Goal: Task Accomplishment & Management: Complete application form

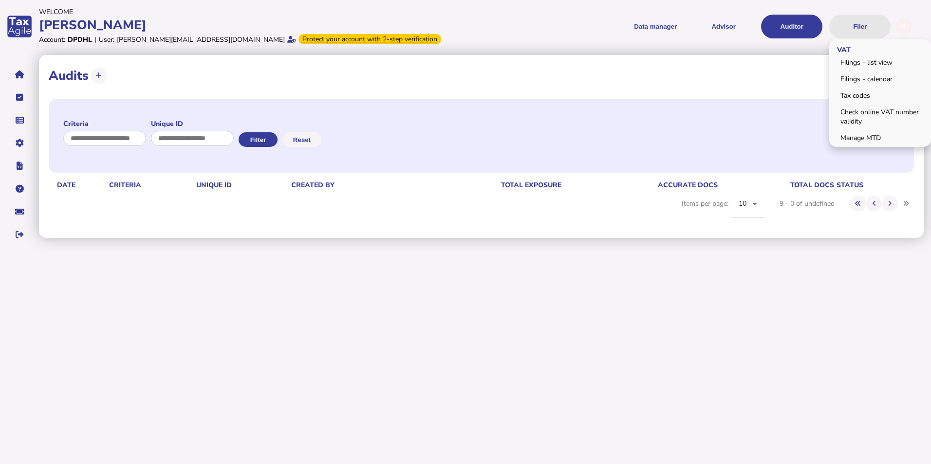
click at [867, 26] on button "Filer" at bounding box center [859, 27] width 61 height 24
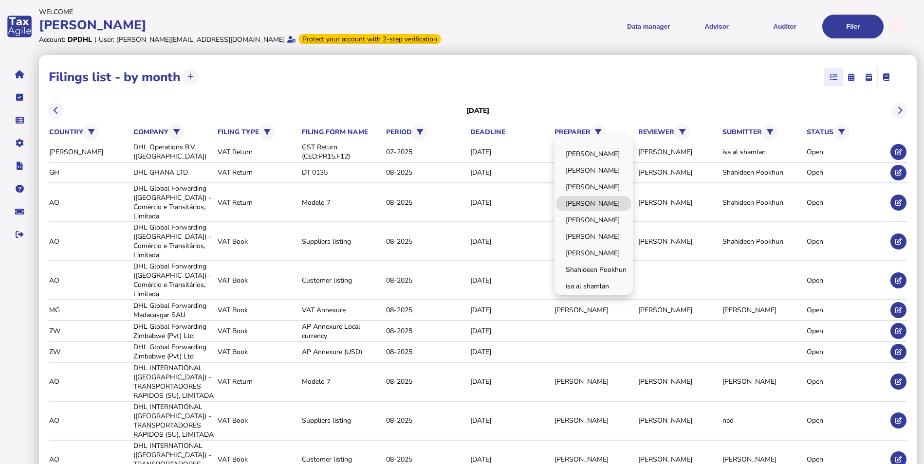
click at [603, 199] on link "Deveshi Dukhi" at bounding box center [593, 203] width 75 height 15
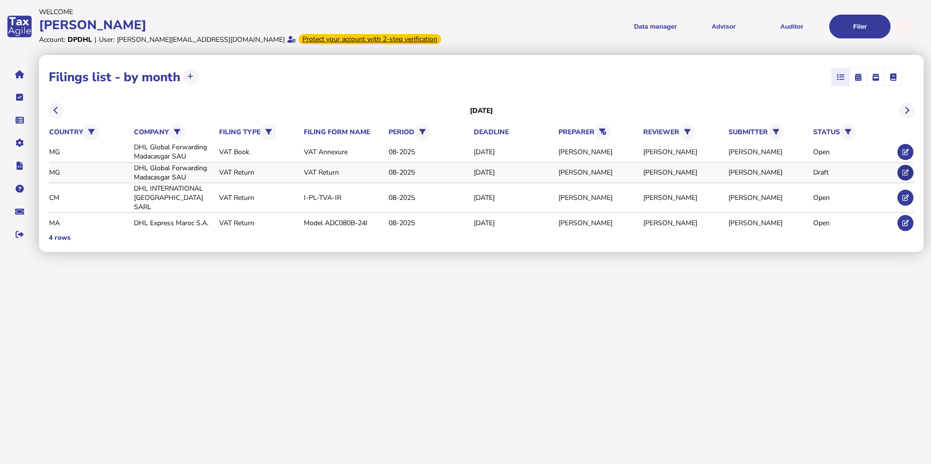
click at [906, 171] on icon at bounding box center [905, 172] width 6 height 6
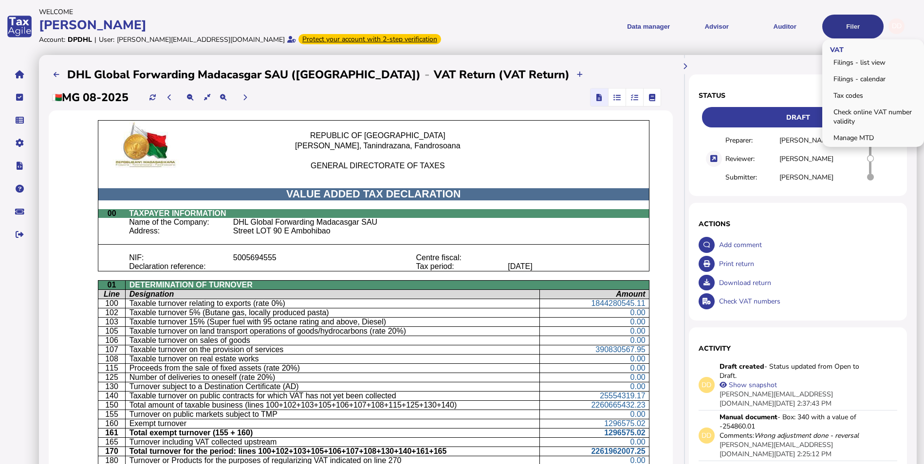
click at [858, 31] on button "Filer" at bounding box center [852, 27] width 61 height 24
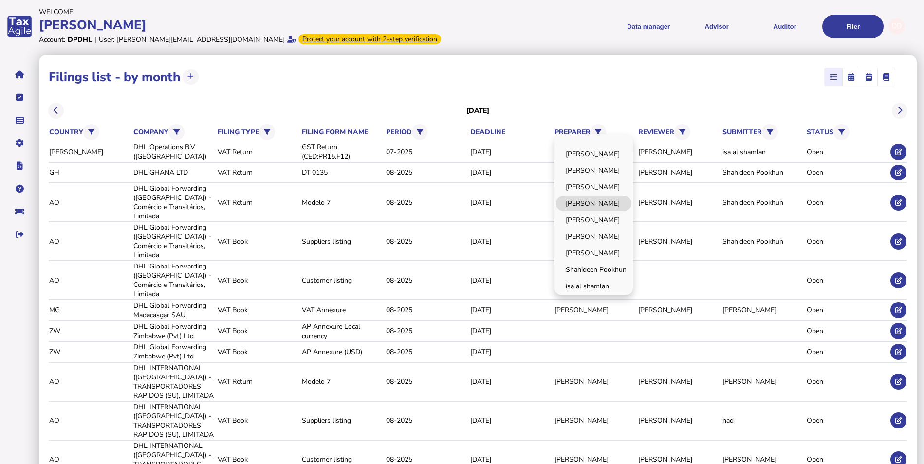
click at [603, 201] on link "Deveshi Dukhi" at bounding box center [593, 203] width 75 height 15
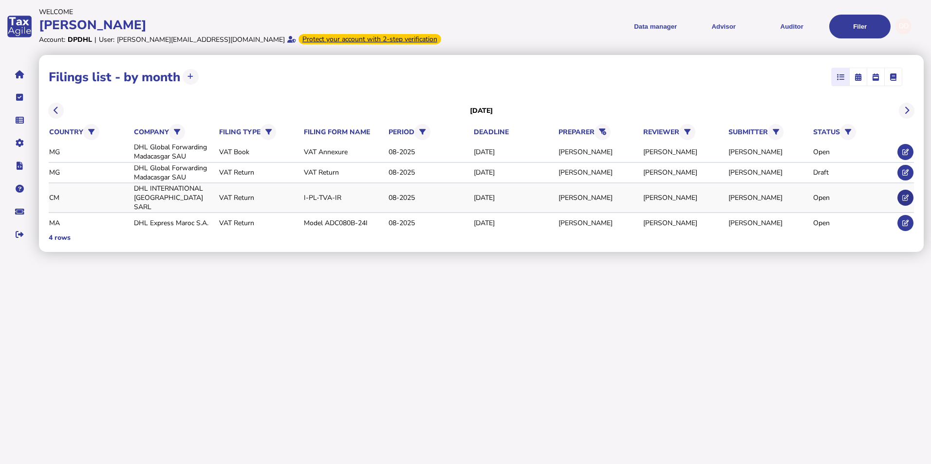
click at [900, 190] on button at bounding box center [905, 198] width 16 height 16
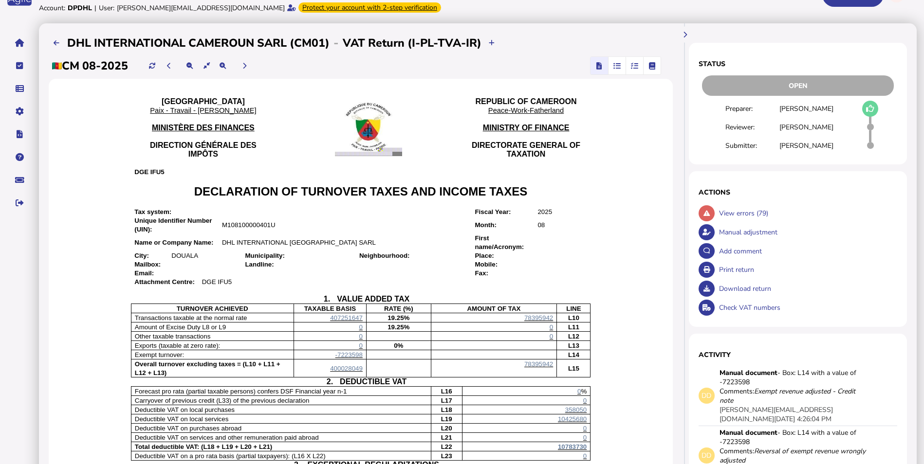
scroll to position [49, 0]
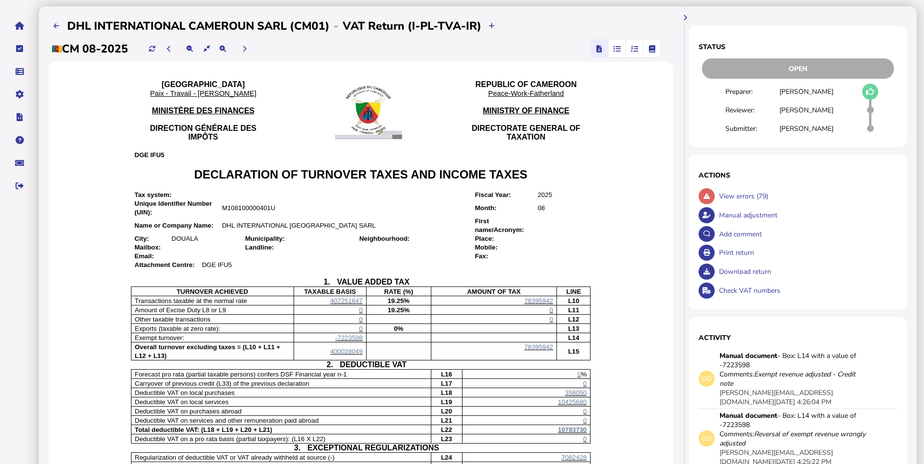
click at [743, 214] on div "Manual adjustment" at bounding box center [806, 215] width 181 height 19
select select "**********"
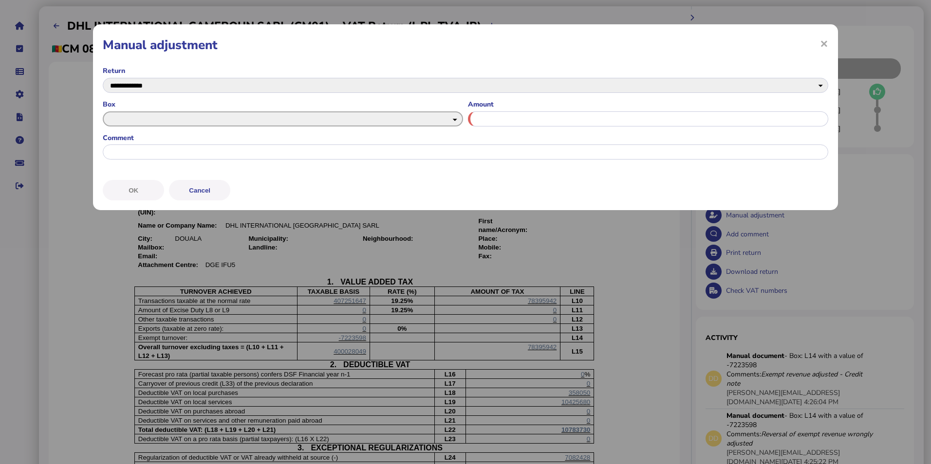
click at [304, 119] on select "***** ****** ***** ****** ***** ****** *** *** *** *** *** *** *** *** *** *** …" at bounding box center [283, 118] width 360 height 15
select select "******"
click at [103, 111] on select "***** ****** ***** ****** ***** ****** *** *** *** *** *** *** *** *** *** *** …" at bounding box center [283, 118] width 360 height 15
click at [508, 116] on input "input" at bounding box center [648, 118] width 360 height 15
type input "********"
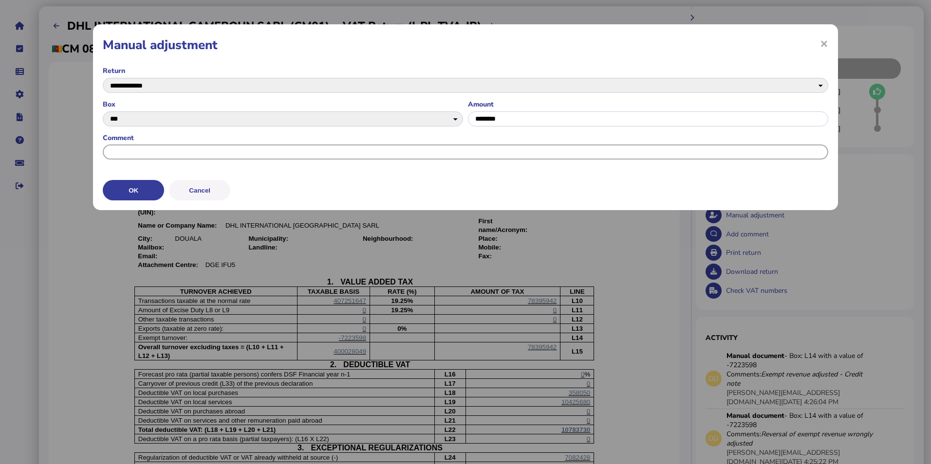
click at [489, 149] on input "input" at bounding box center [465, 152] width 725 height 15
drag, startPoint x: 323, startPoint y: 149, endPoint x: 92, endPoint y: 156, distance: 230.3
click at [92, 156] on div "**********" at bounding box center [465, 232] width 931 height 464
type input "*"
click at [540, 122] on input "input" at bounding box center [648, 118] width 360 height 15
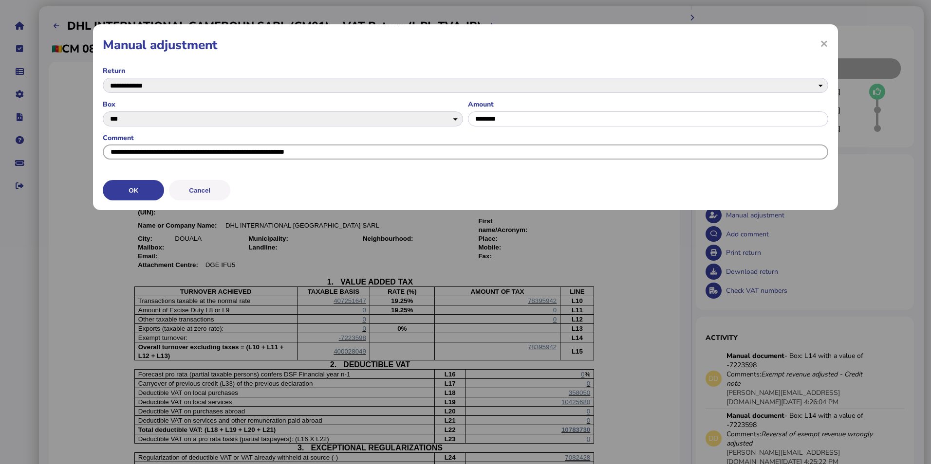
click at [377, 157] on input "input" at bounding box center [465, 152] width 725 height 15
type input "**********"
click at [137, 189] on button "OK" at bounding box center [133, 190] width 61 height 20
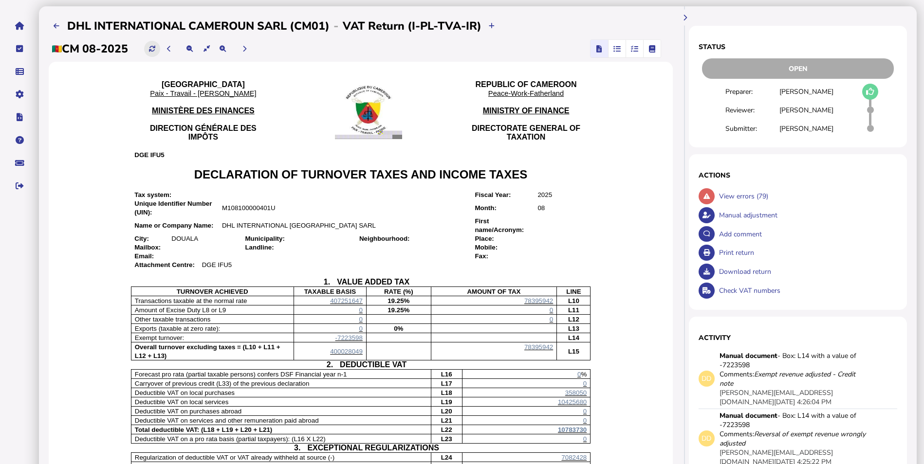
click at [155, 49] on icon at bounding box center [152, 49] width 6 height 6
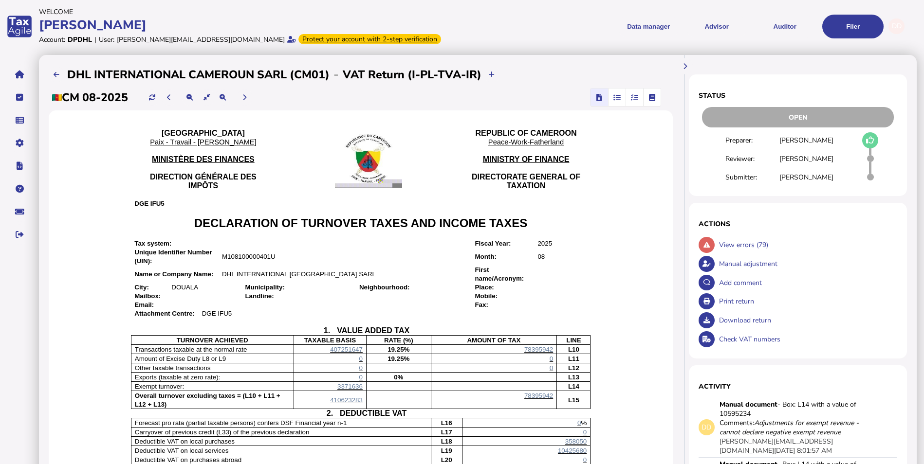
click at [626, 98] on span "button" at bounding box center [634, 98] width 16 height 18
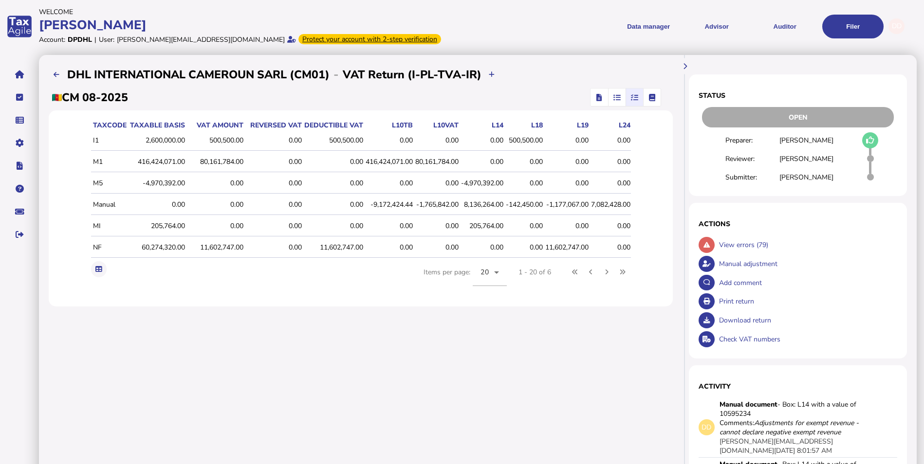
click at [592, 100] on span "button" at bounding box center [599, 98] width 14 height 18
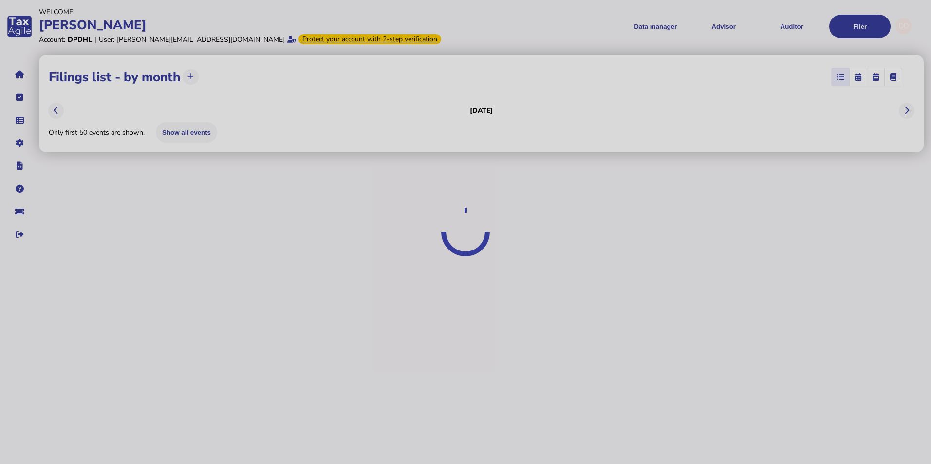
click at [473, 37] on div at bounding box center [465, 232] width 931 height 464
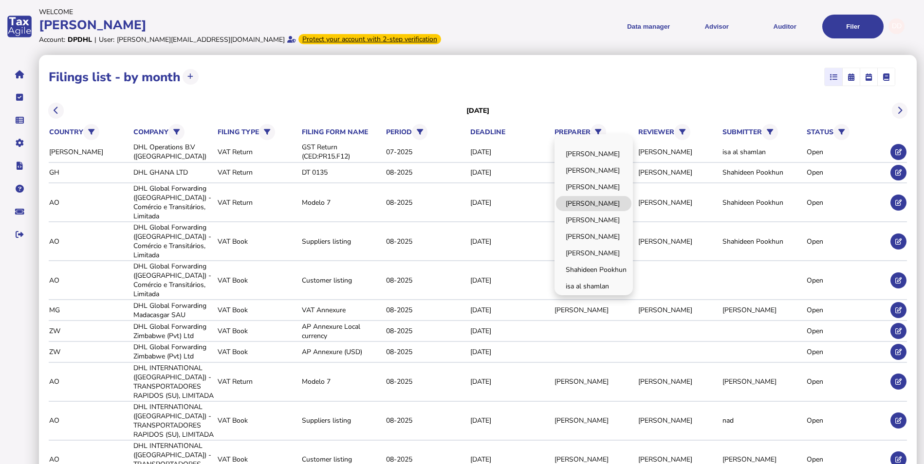
click at [599, 207] on link "Deveshi Dukhi" at bounding box center [593, 203] width 75 height 15
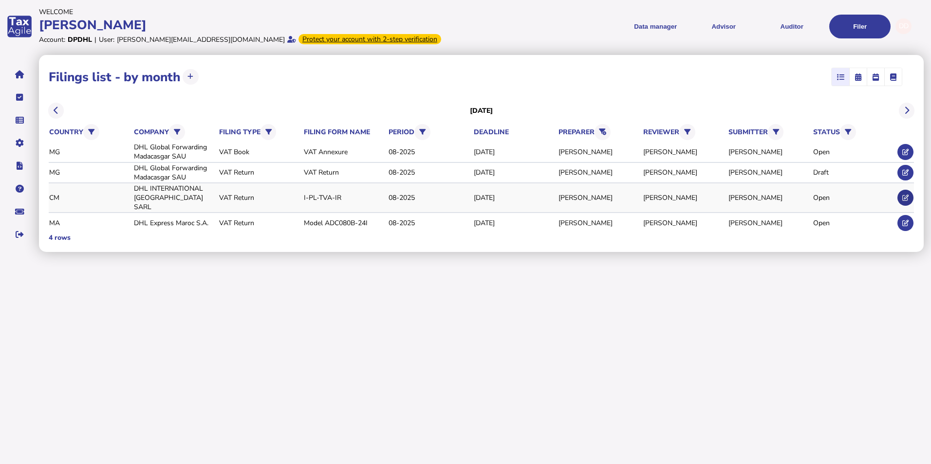
click at [902, 195] on icon at bounding box center [905, 198] width 6 height 6
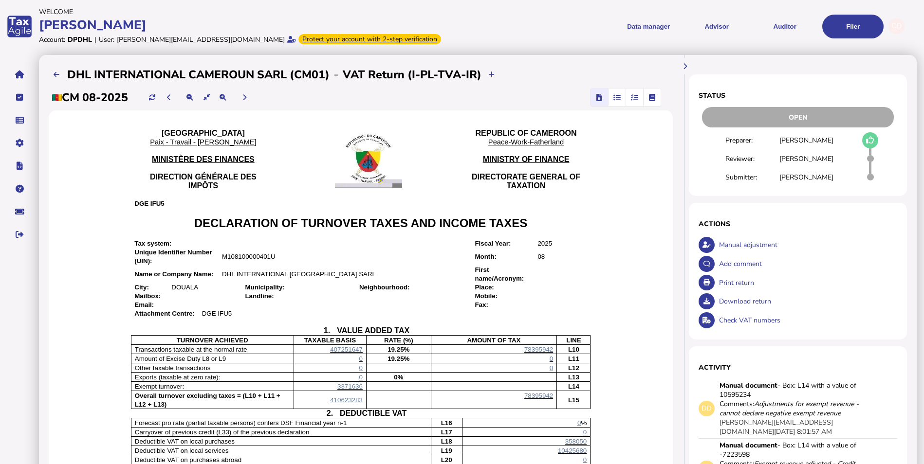
click at [868, 141] on icon at bounding box center [870, 140] width 8 height 0
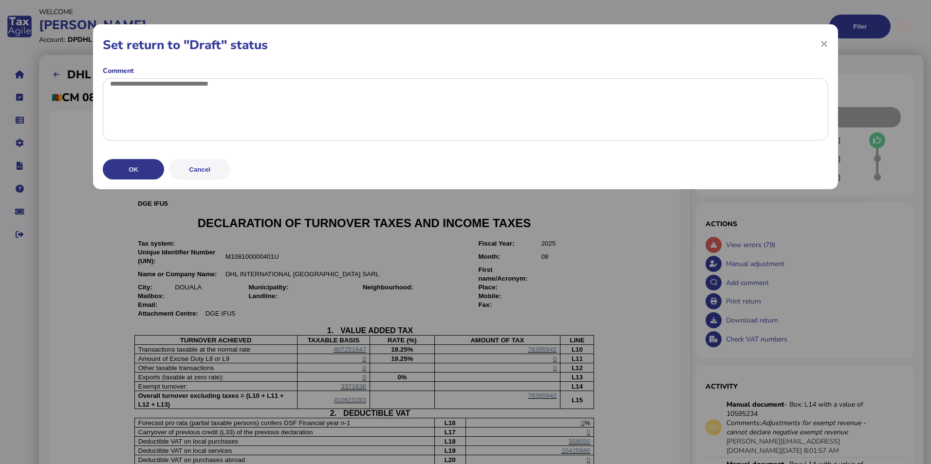
click at [128, 180] on button "OK" at bounding box center [133, 169] width 61 height 20
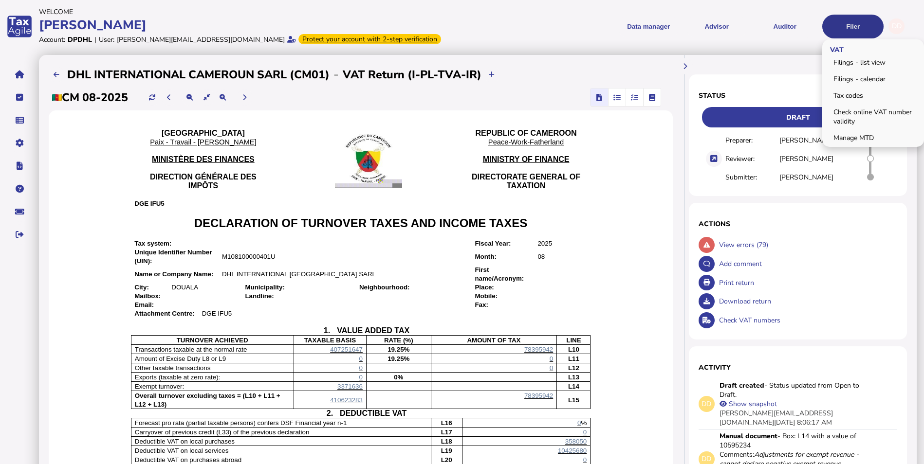
click at [853, 31] on button "Filer" at bounding box center [852, 27] width 61 height 24
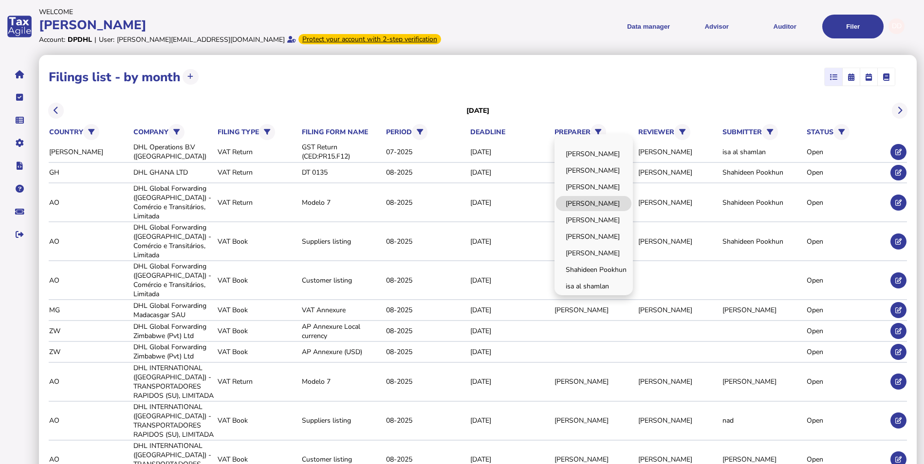
click at [594, 207] on link "Deveshi Dukhi" at bounding box center [593, 203] width 75 height 15
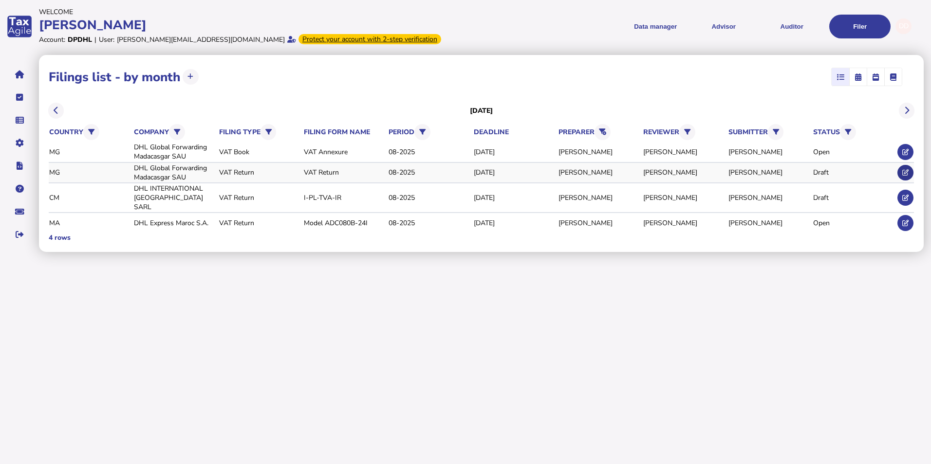
click at [908, 171] on icon at bounding box center [905, 172] width 6 height 6
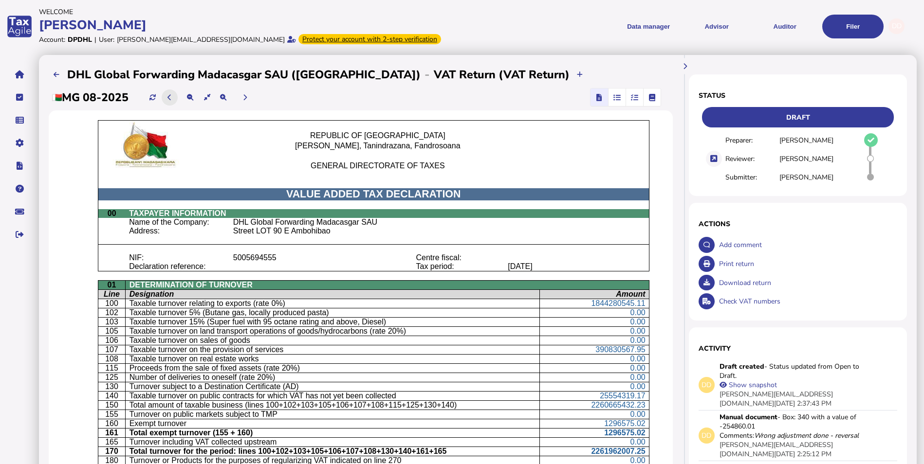
click at [171, 99] on icon at bounding box center [169, 97] width 4 height 6
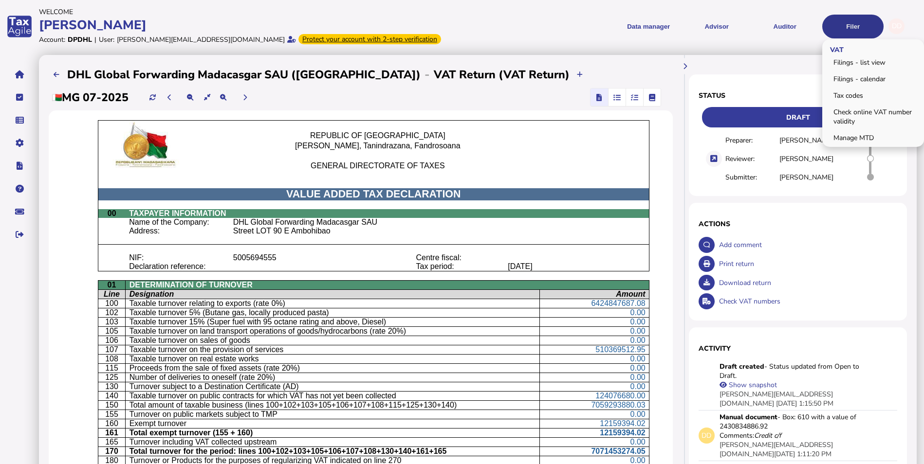
click at [848, 25] on button "Filer" at bounding box center [852, 27] width 61 height 24
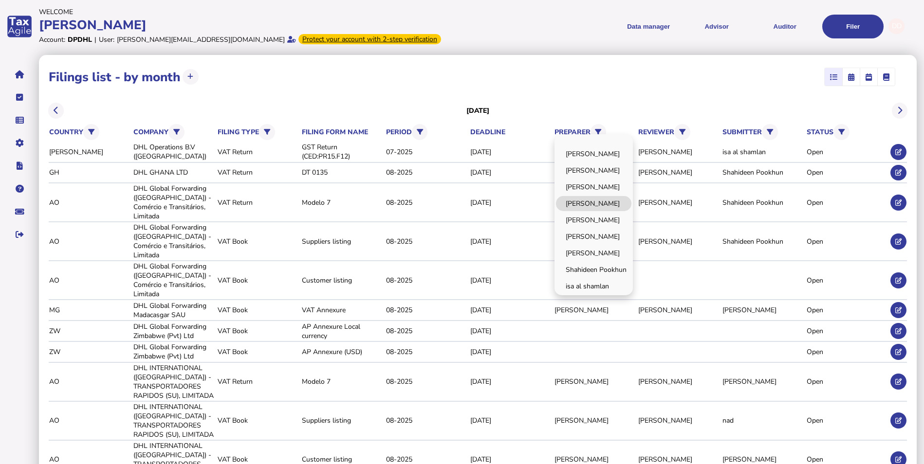
click at [590, 204] on link "Deveshi Dukhi" at bounding box center [593, 203] width 75 height 15
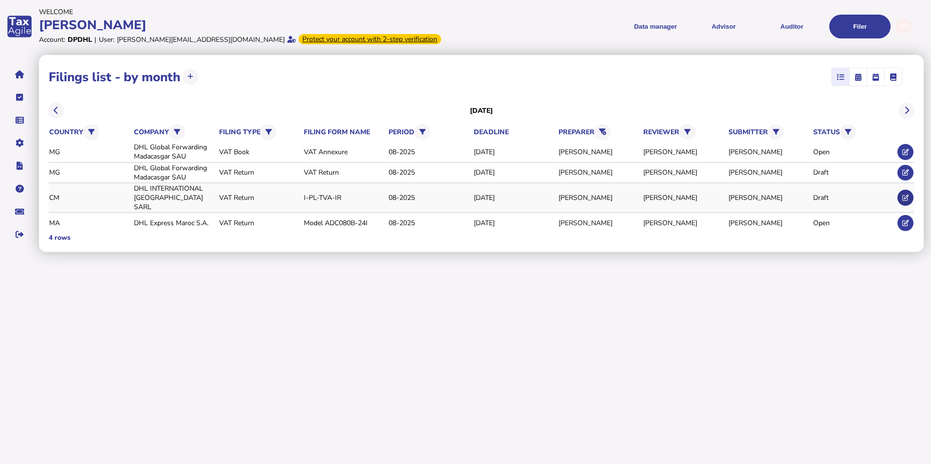
click at [900, 197] on button at bounding box center [905, 198] width 16 height 16
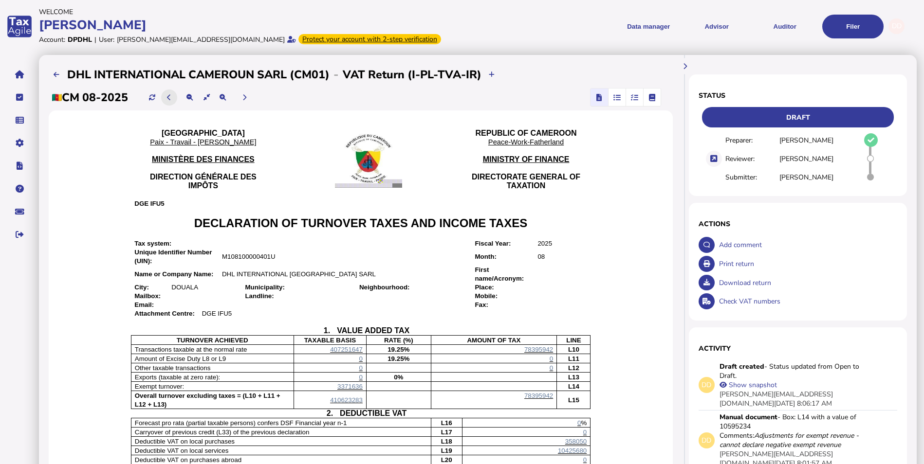
click at [171, 101] on icon at bounding box center [169, 97] width 4 height 6
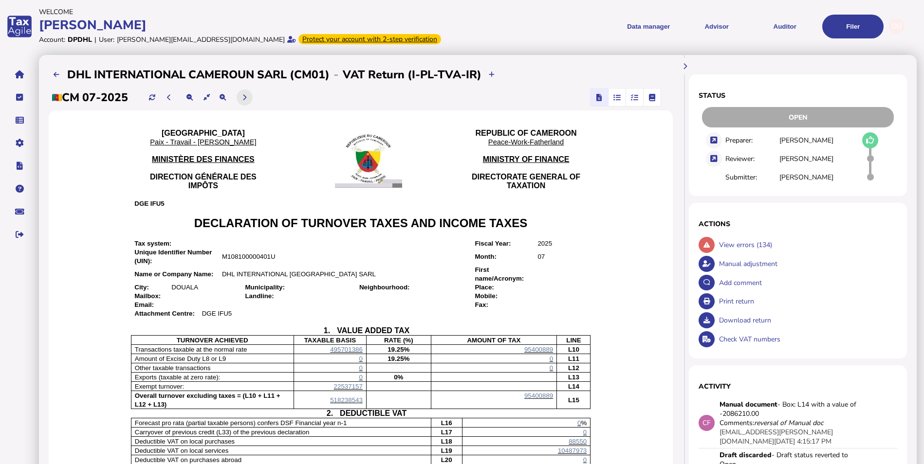
click at [246, 96] on icon at bounding box center [244, 97] width 4 height 6
